Goal: Task Accomplishment & Management: Manage account settings

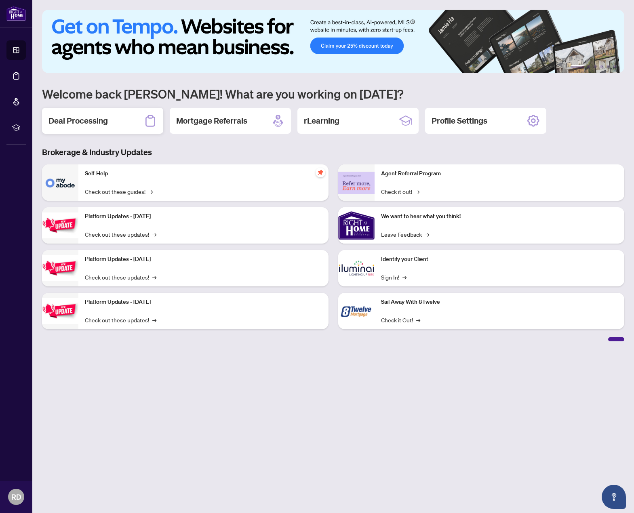
click at [110, 127] on div "Deal Processing" at bounding box center [102, 121] width 121 height 26
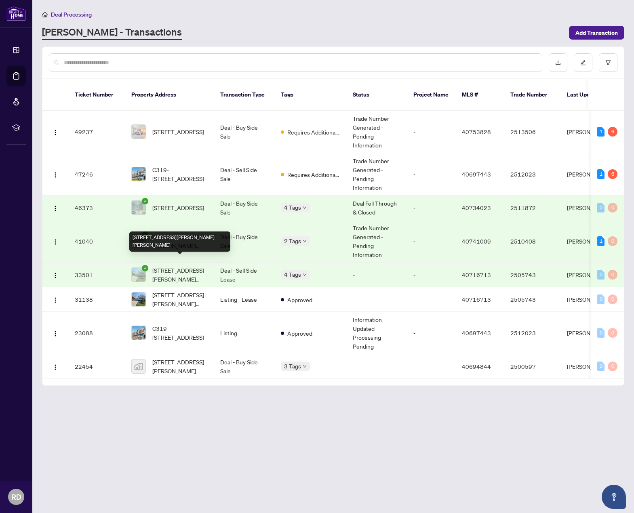
click at [204, 266] on span "[STREET_ADDRESS][PERSON_NAME][PERSON_NAME]" at bounding box center [179, 275] width 55 height 18
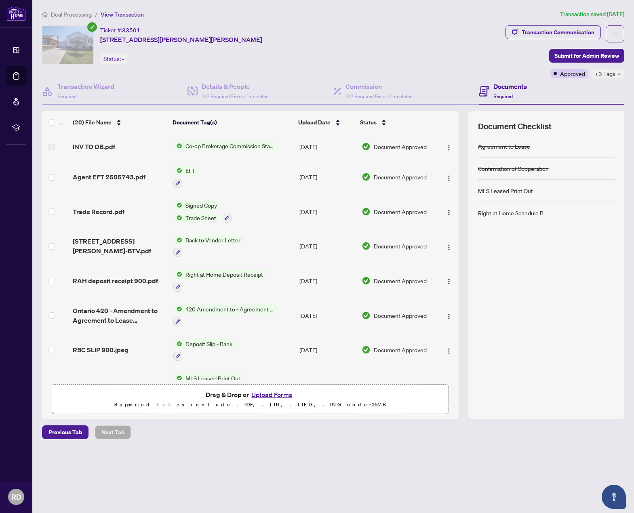
click at [395, 177] on span "Document Approved" at bounding box center [399, 176] width 53 height 9
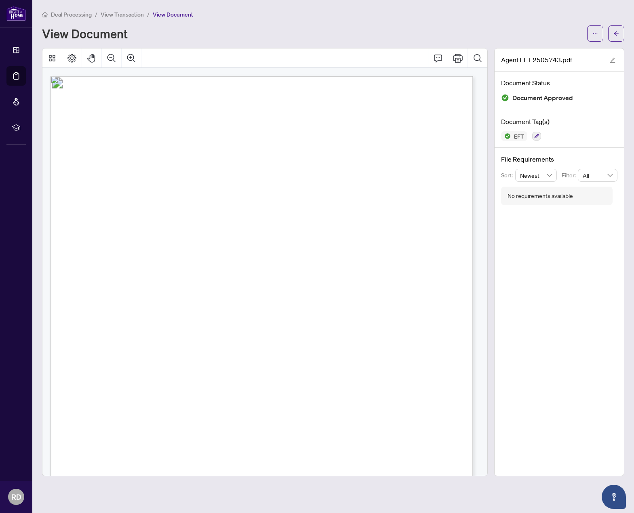
click at [120, 15] on span "View Transaction" at bounding box center [122, 14] width 43 height 7
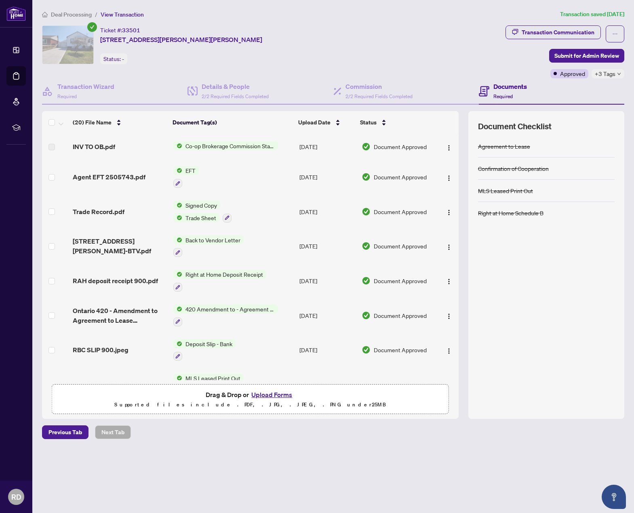
click at [75, 11] on span "Deal Processing" at bounding box center [71, 14] width 41 height 7
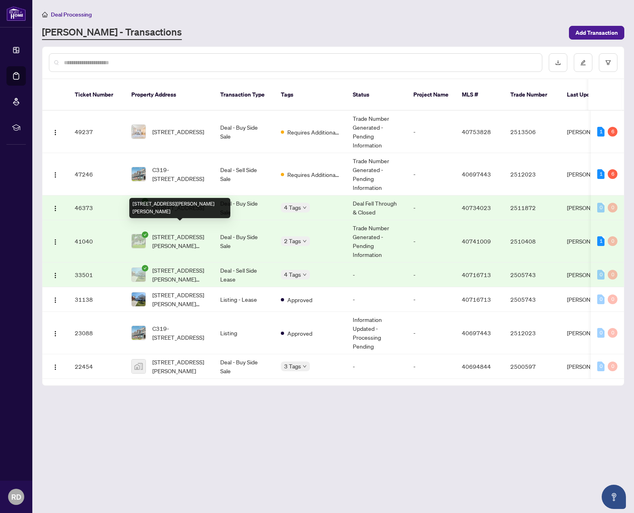
click at [179, 232] on span "[STREET_ADDRESS][PERSON_NAME][PERSON_NAME]" at bounding box center [179, 241] width 55 height 18
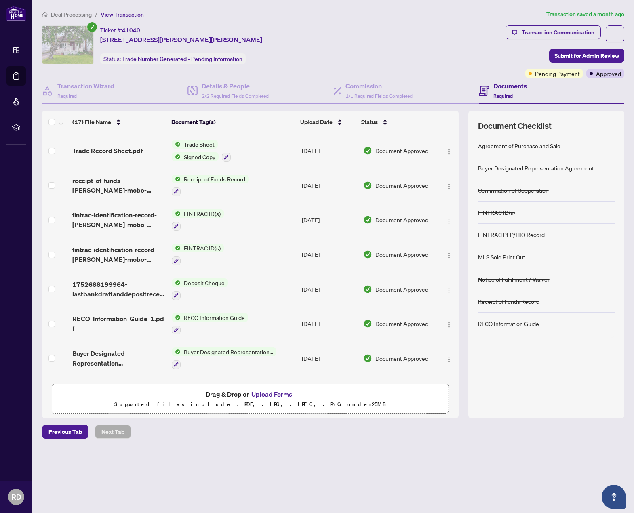
click at [200, 138] on td "Trade Sheet Signed Copy" at bounding box center [233, 150] width 130 height 35
